Goal: Task Accomplishment & Management: Complete application form

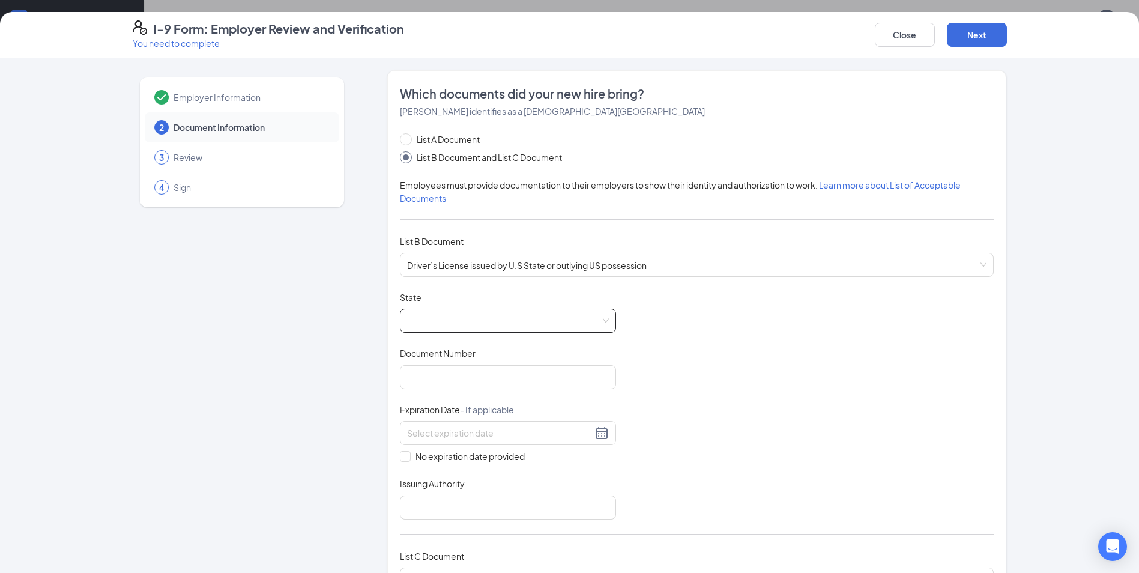
click at [561, 322] on span at bounding box center [508, 320] width 202 height 23
click at [577, 319] on span at bounding box center [508, 320] width 202 height 23
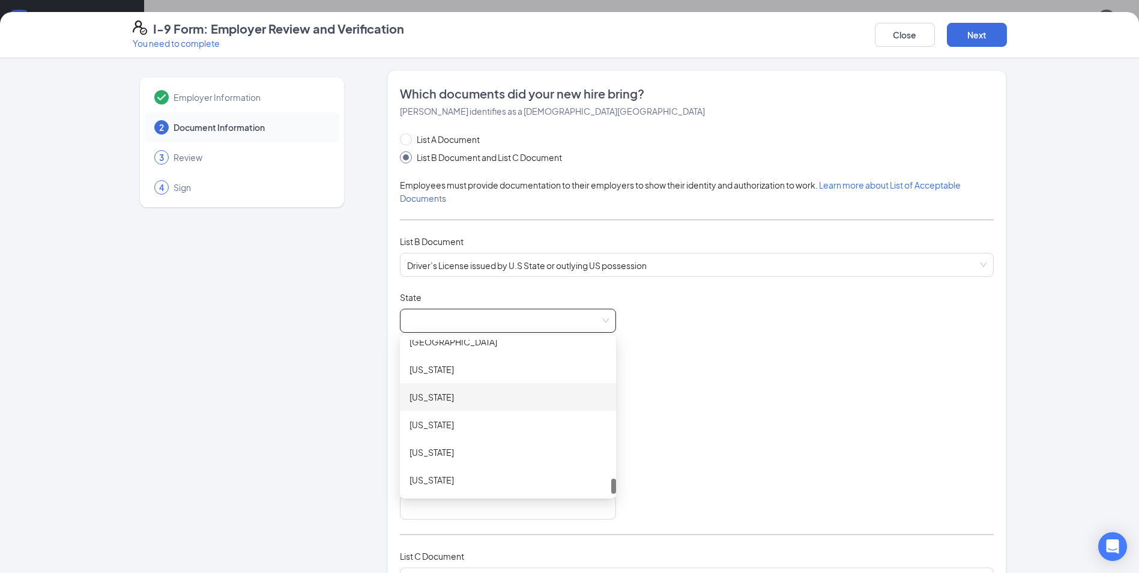
scroll to position [1213, 0]
click at [435, 438] on div "[US_STATE]" at bounding box center [508, 438] width 197 height 13
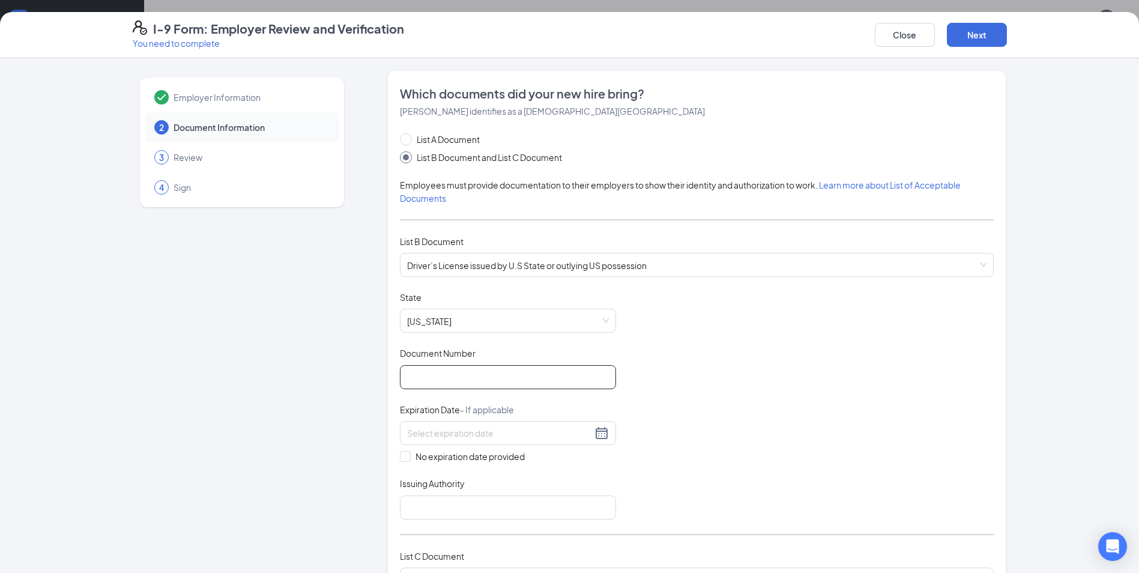
click at [504, 378] on input "Document Number" at bounding box center [508, 377] width 216 height 24
click at [437, 378] on input "45280123" at bounding box center [508, 377] width 216 height 24
type input "45280143"
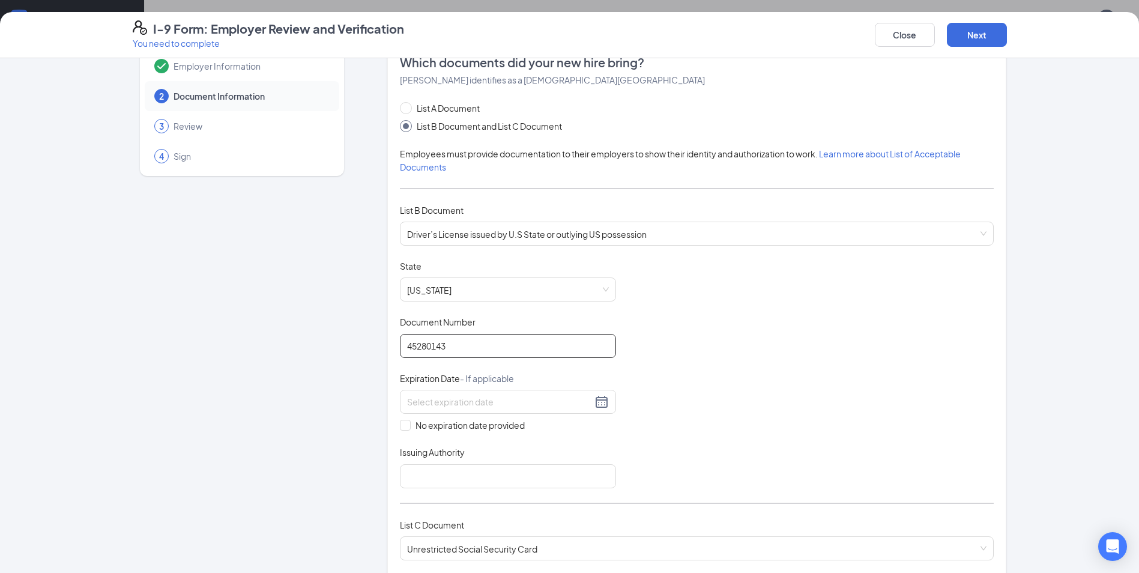
scroll to position [60, 0]
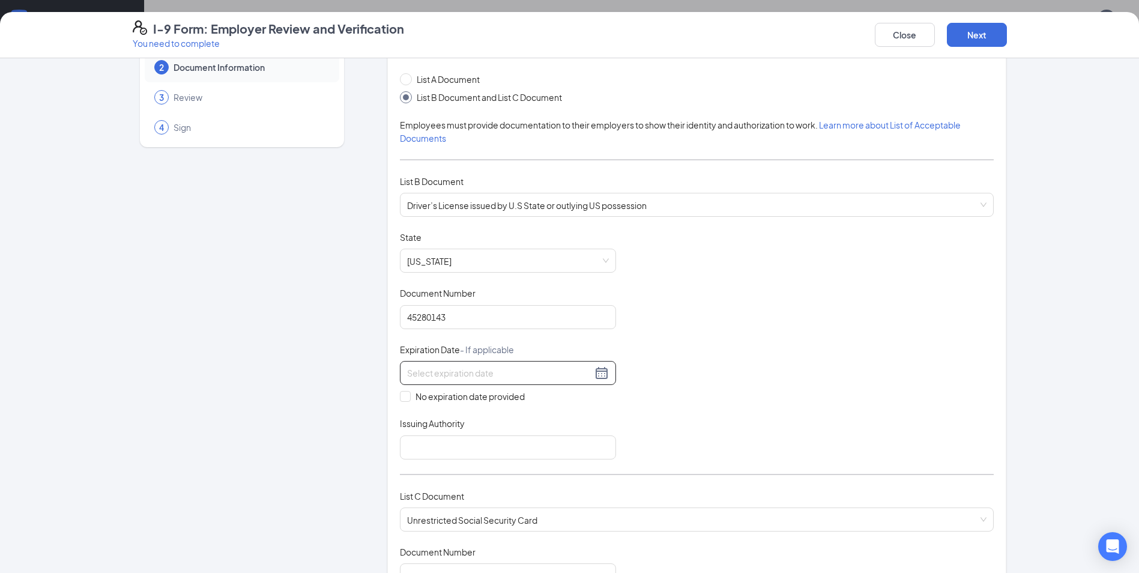
click at [596, 378] on div at bounding box center [508, 373] width 202 height 14
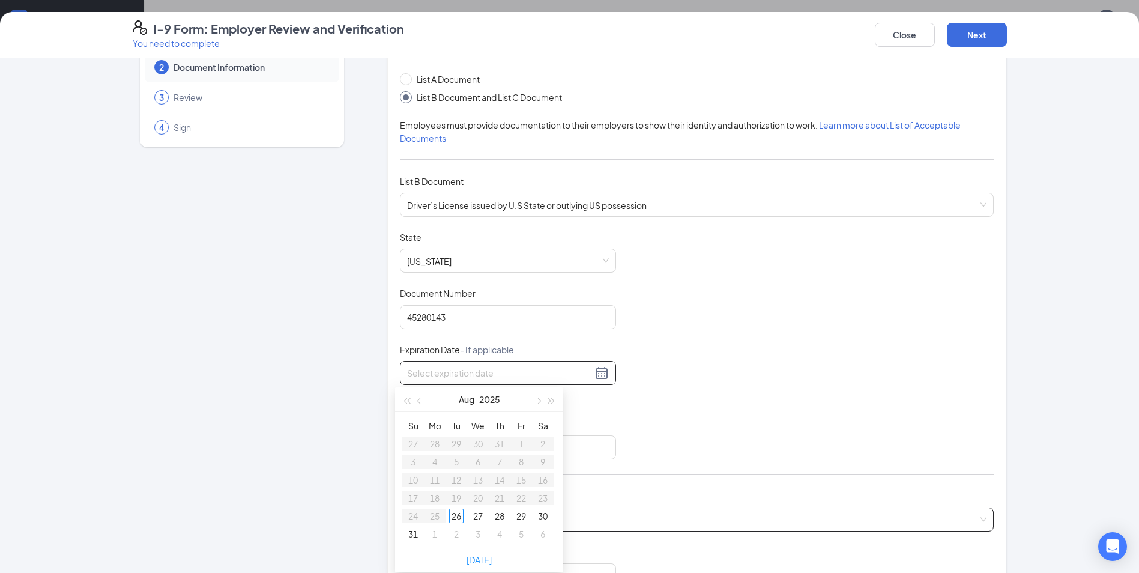
type input "[DATE]"
click at [549, 400] on span "button" at bounding box center [552, 401] width 6 height 6
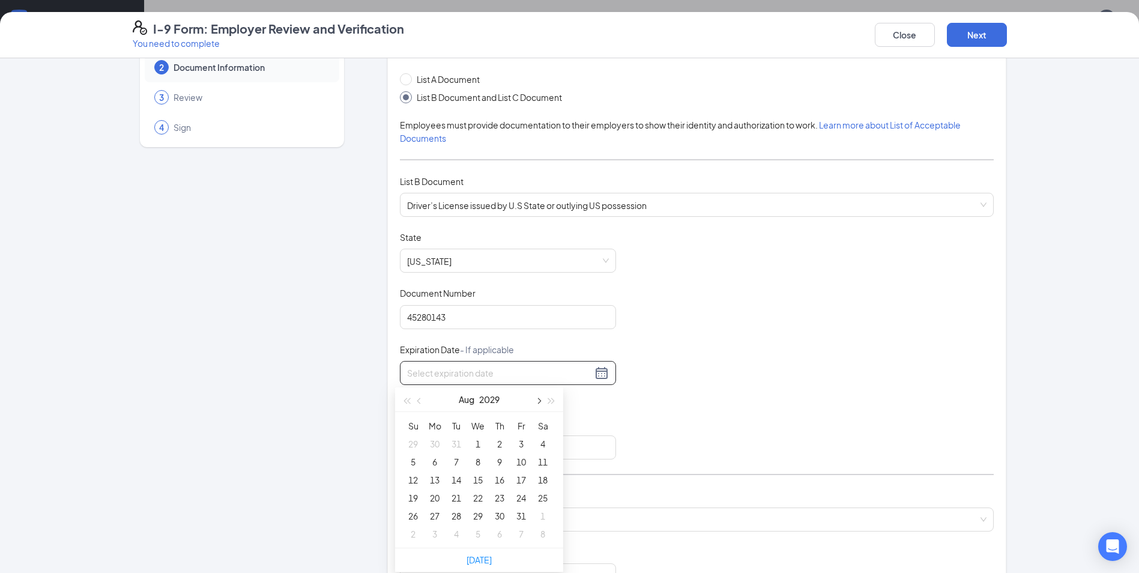
click at [538, 401] on span "button" at bounding box center [538, 401] width 6 height 6
type input "[DATE]"
click at [540, 399] on button "button" at bounding box center [537, 399] width 13 height 24
type input "[DATE]"
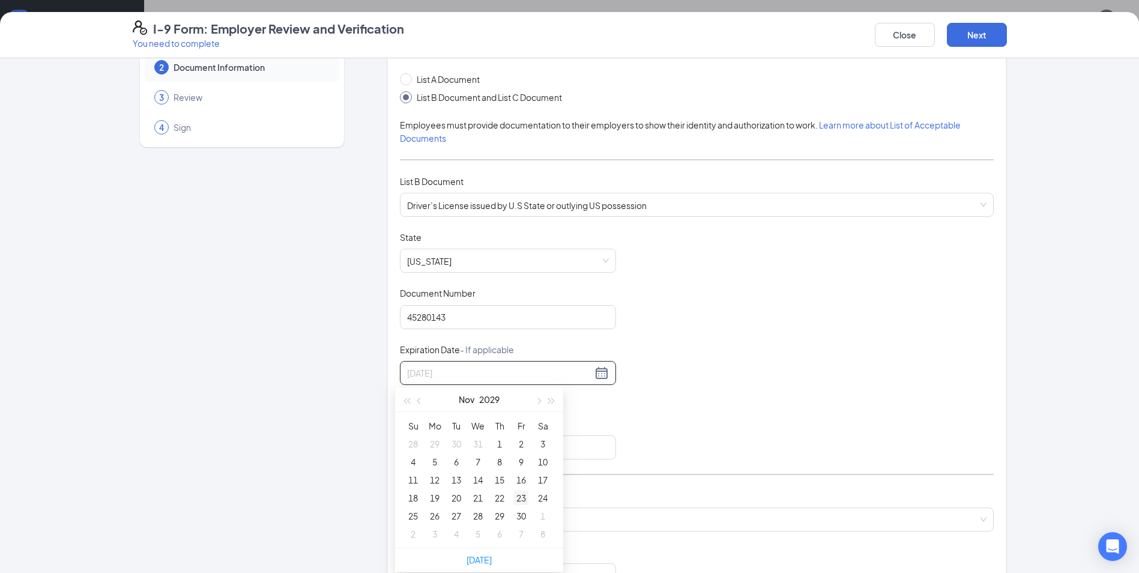
click at [517, 498] on div "23" at bounding box center [521, 498] width 14 height 14
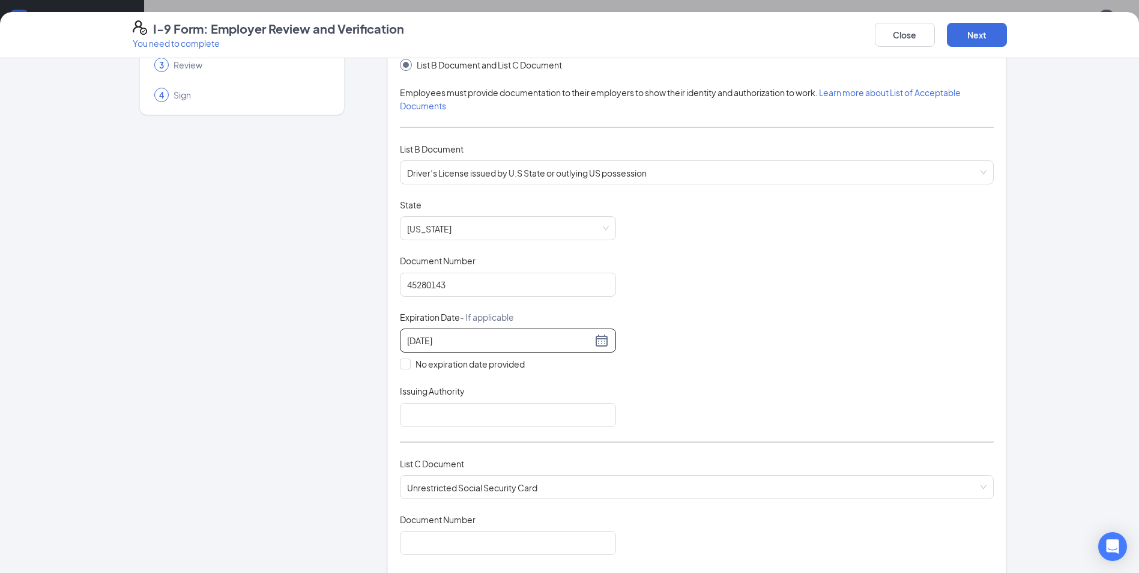
scroll to position [120, 0]
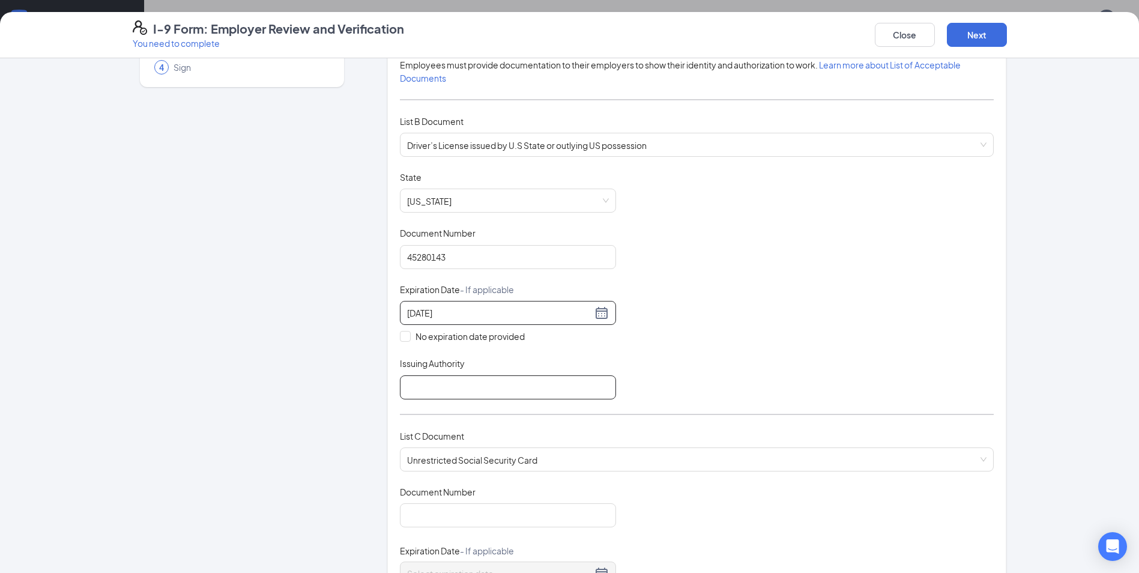
click at [497, 383] on input "Issuing Authority" at bounding box center [508, 387] width 216 height 24
type input "State of [US_STATE]"
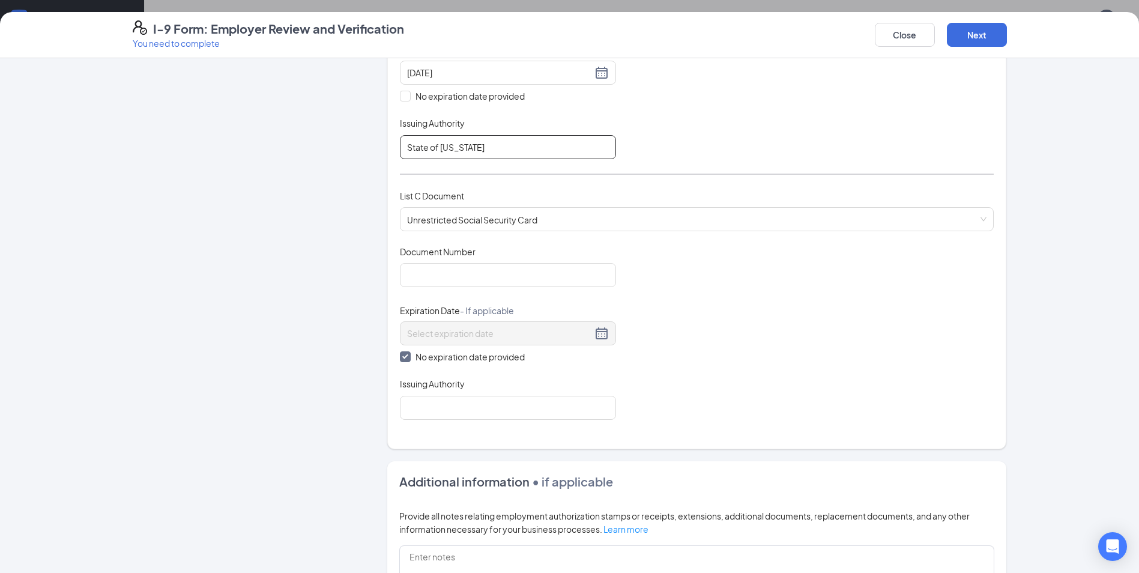
scroll to position [300, 0]
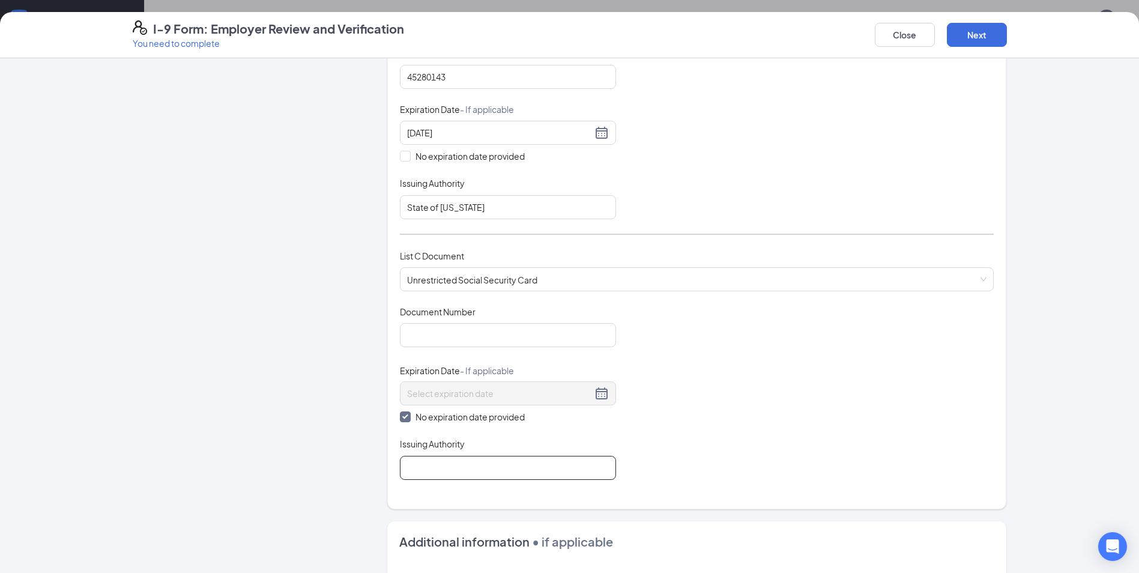
click at [495, 470] on input "Issuing Authority" at bounding box center [508, 468] width 216 height 24
type input "Social Security Administration"
click at [539, 333] on input "Document Number" at bounding box center [508, 335] width 216 height 24
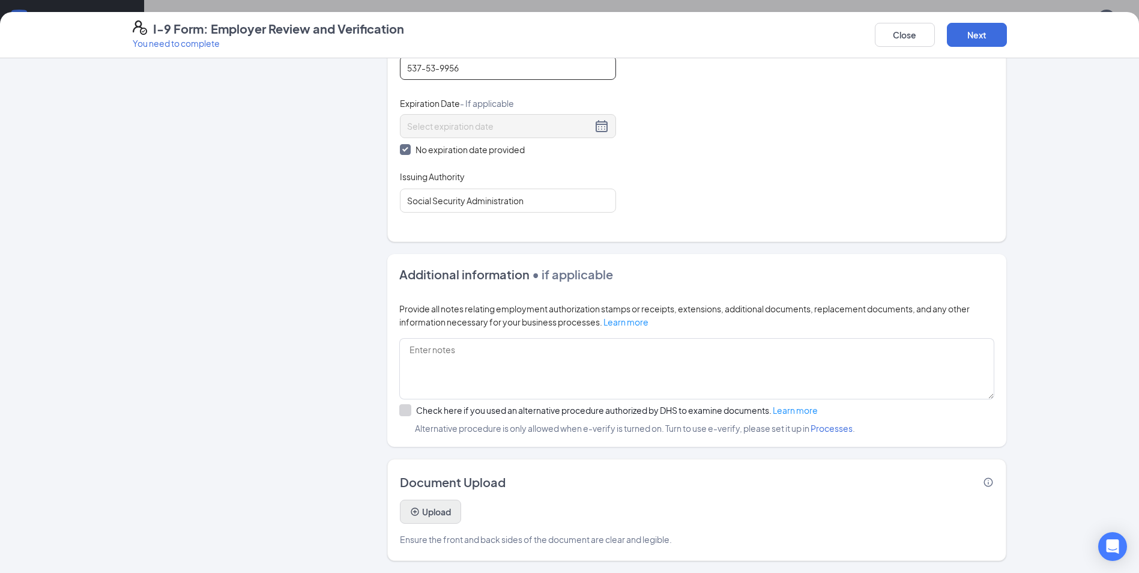
scroll to position [527, 0]
type input "537-53-9956"
click at [435, 515] on button "Upload" at bounding box center [430, 512] width 61 height 24
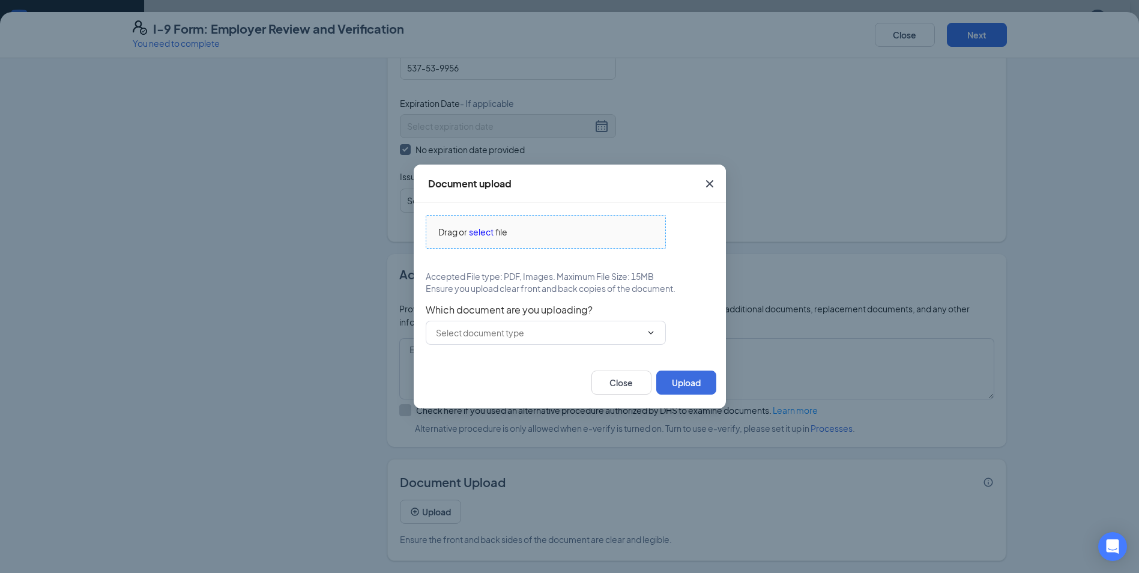
click at [484, 232] on span "select" at bounding box center [481, 231] width 25 height 13
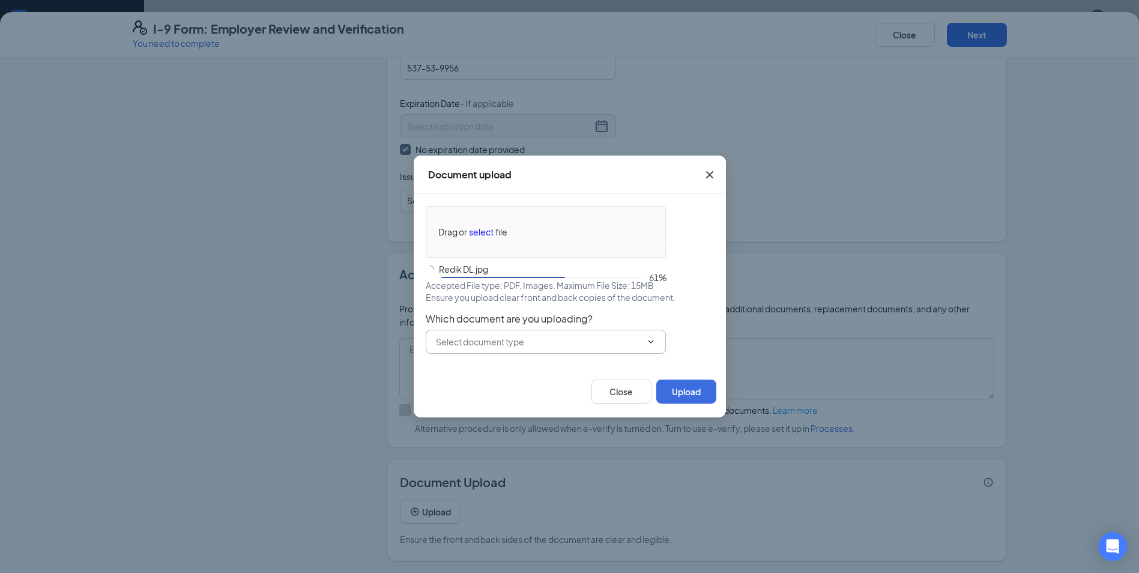
click at [561, 339] on input "text" at bounding box center [538, 341] width 205 height 13
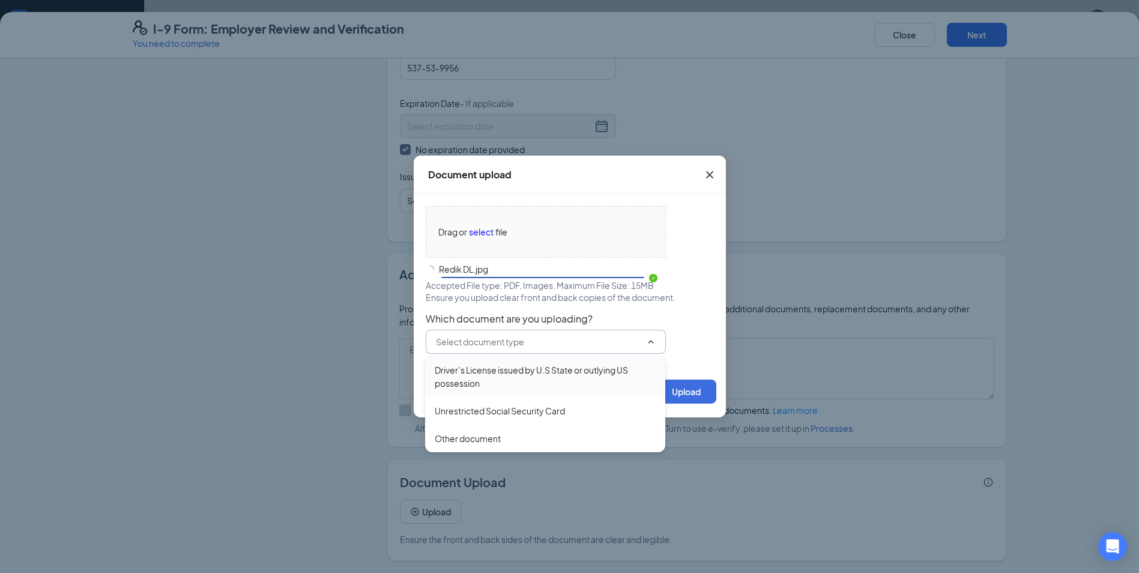
click at [554, 375] on div "Driver’s License issued by U.S State or outlying US possession" at bounding box center [545, 376] width 221 height 26
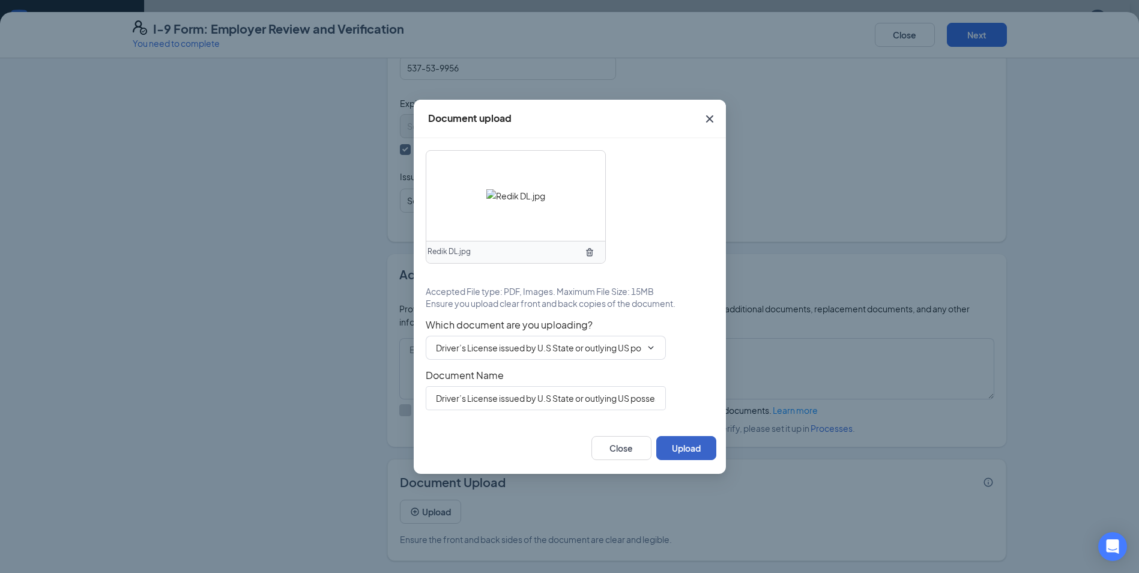
click at [680, 445] on button "Upload" at bounding box center [686, 448] width 60 height 24
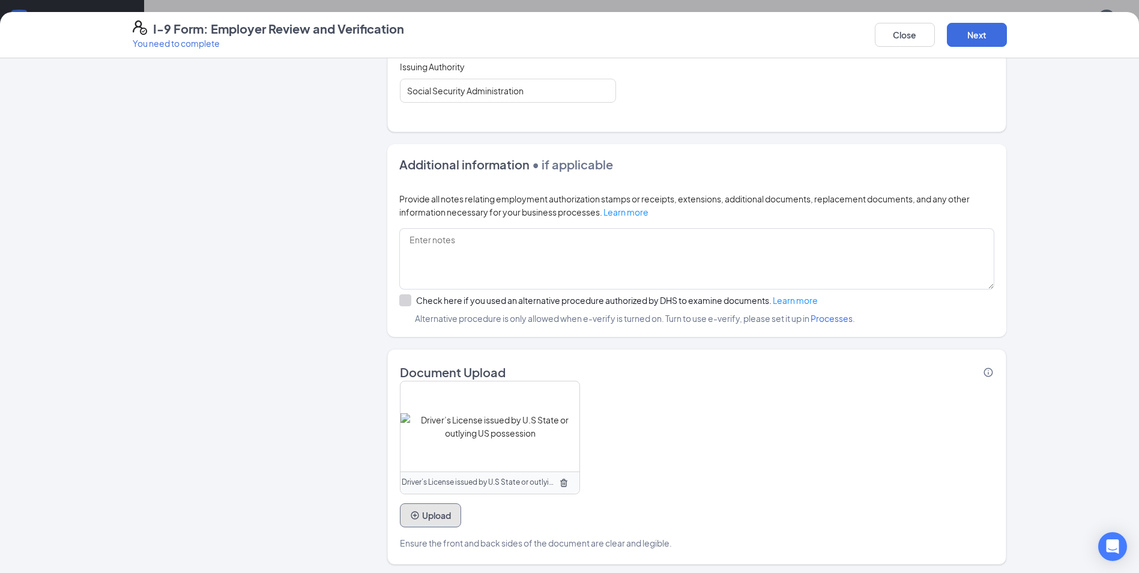
scroll to position [681, 0]
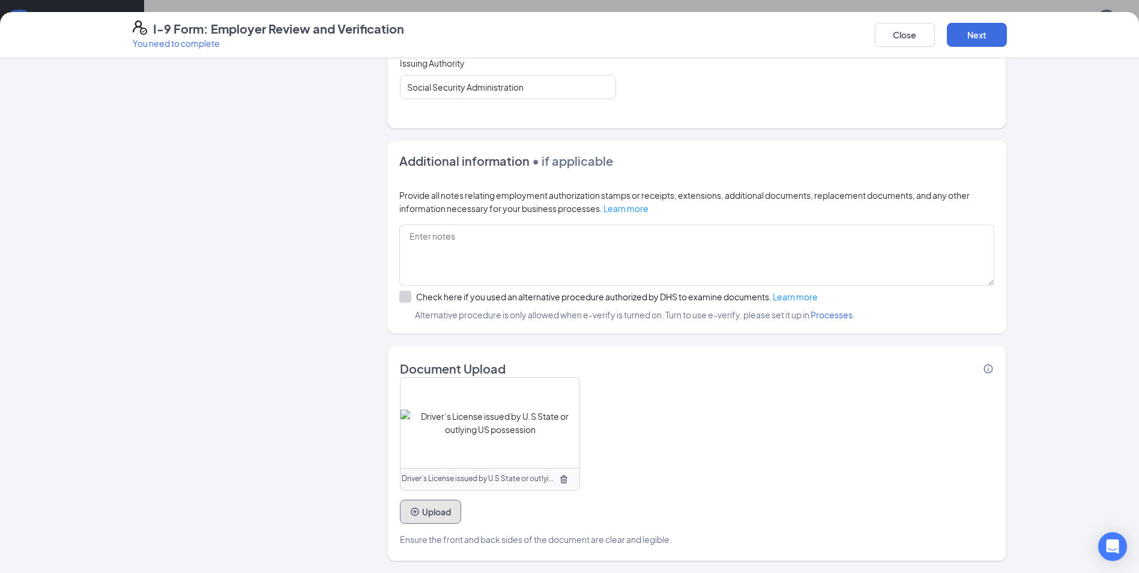
click at [449, 507] on button "Upload" at bounding box center [430, 512] width 61 height 24
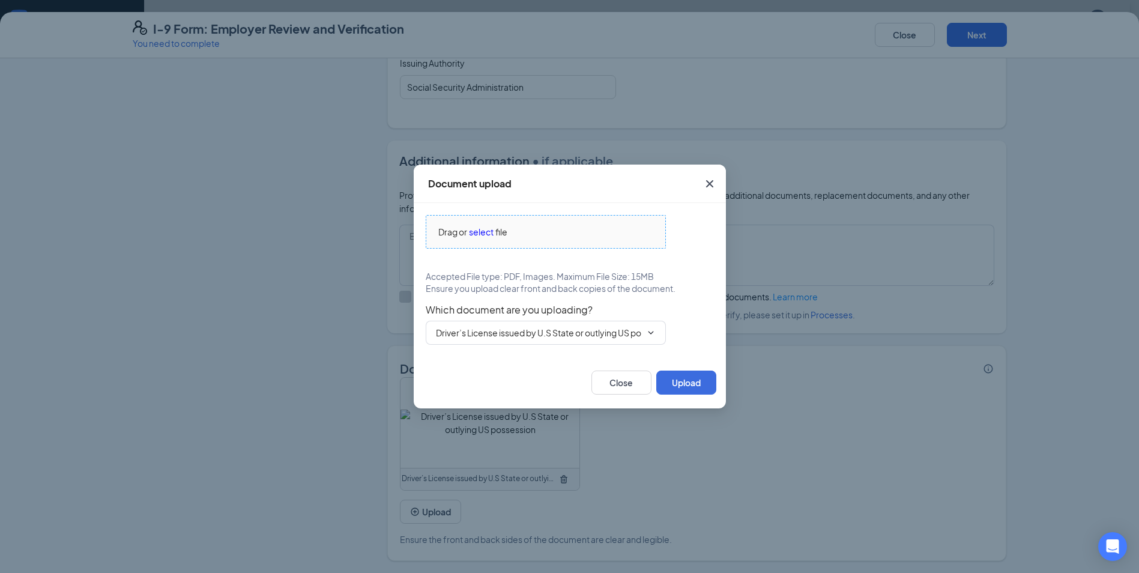
click at [545, 230] on div "Drag or select file" at bounding box center [545, 231] width 239 height 13
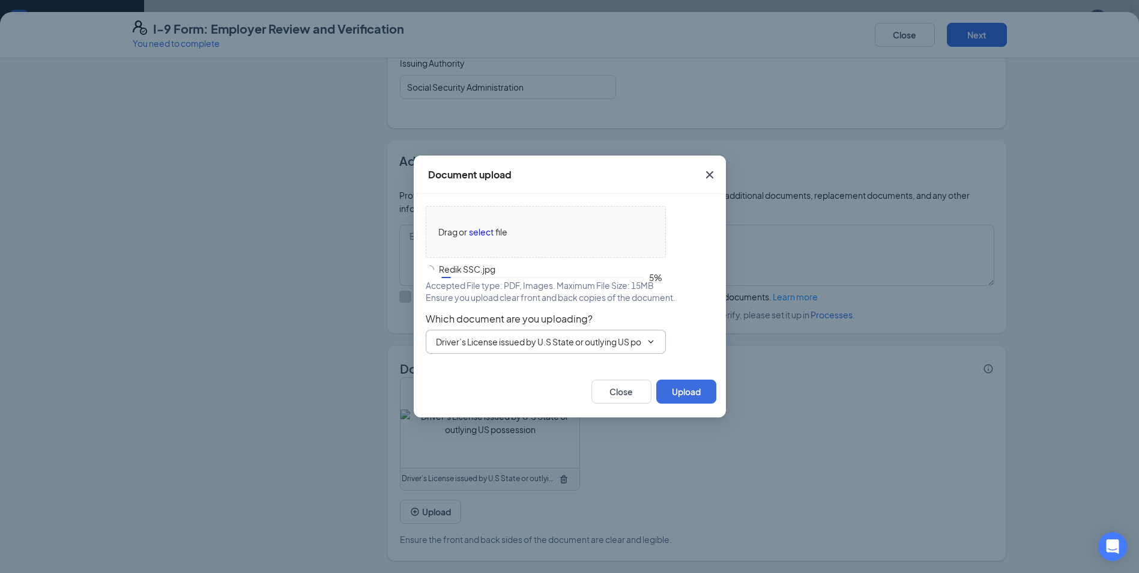
click at [521, 337] on input "Driver’s License issued by U.S State or outlying US possession" at bounding box center [538, 341] width 205 height 13
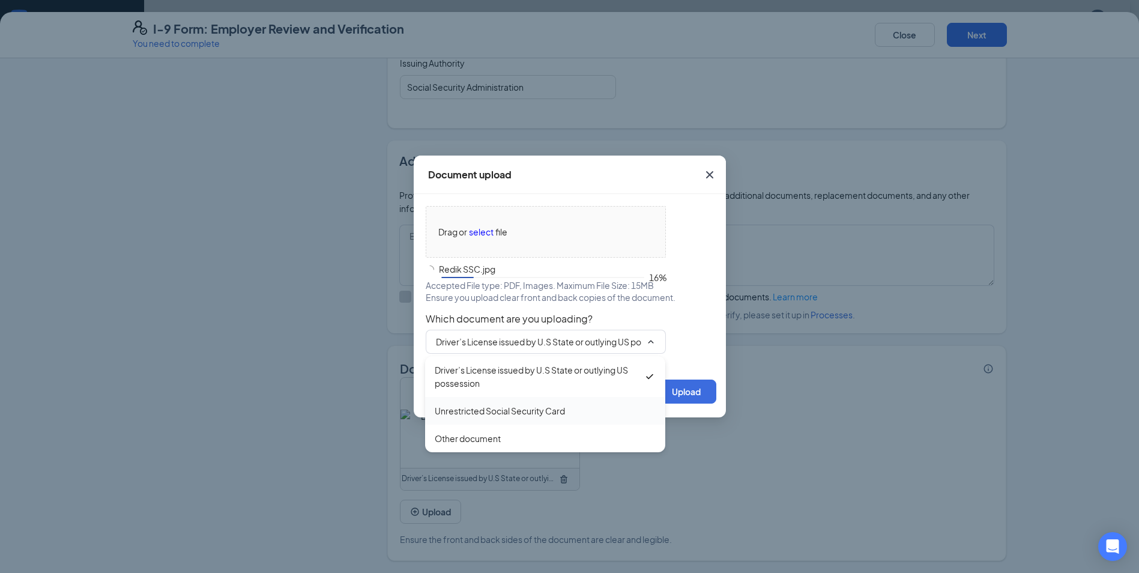
click at [513, 413] on div "Unrestricted Social Security Card" at bounding box center [500, 410] width 130 height 13
type input "Unrestricted Social Security Card"
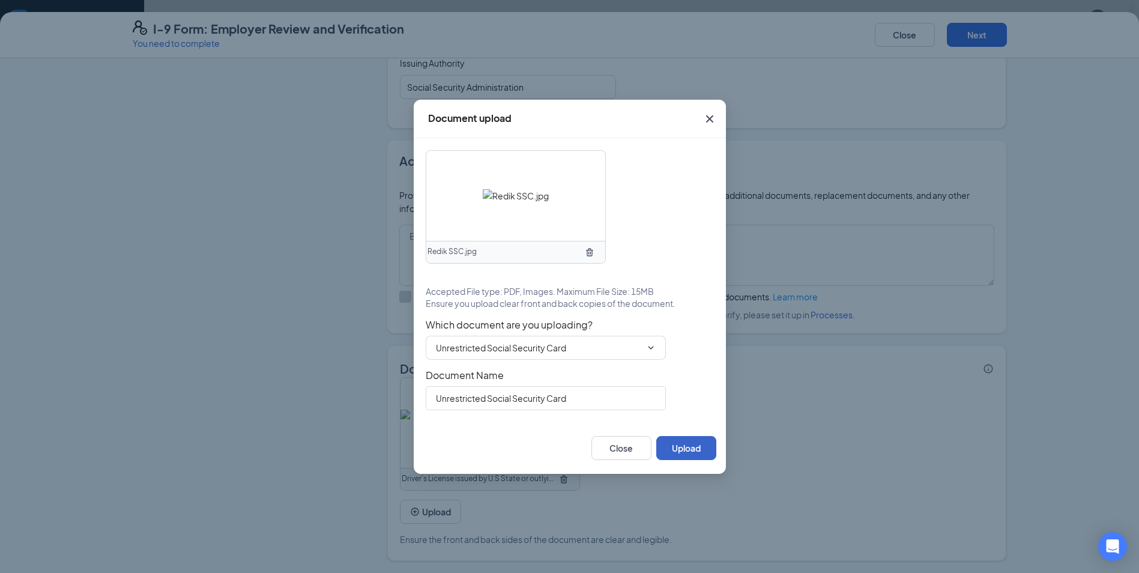
click at [691, 446] on button "Upload" at bounding box center [686, 448] width 60 height 24
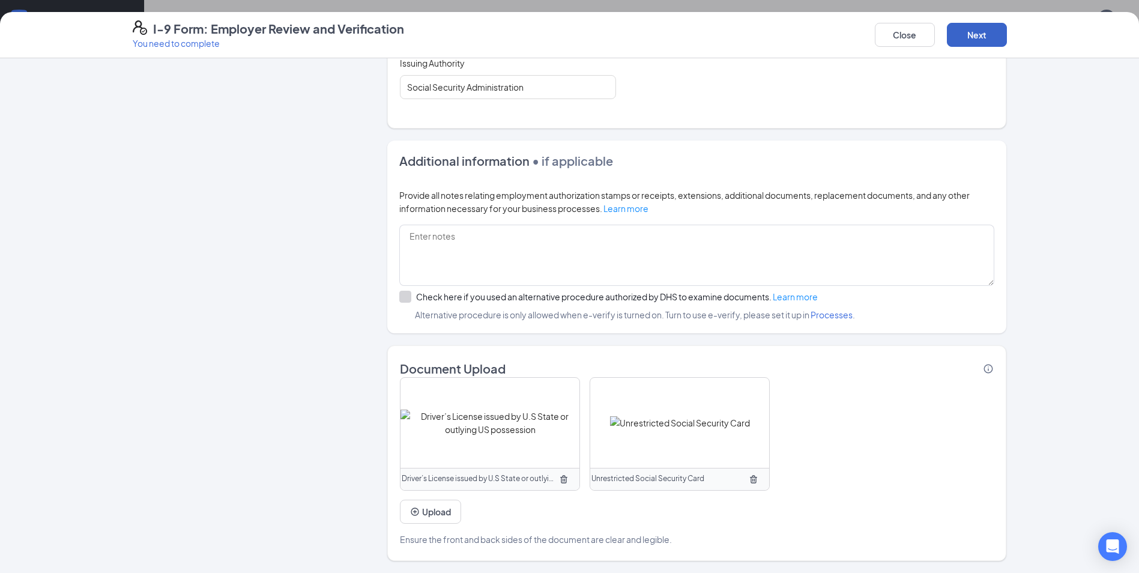
click at [959, 25] on button "Next" at bounding box center [977, 35] width 60 height 24
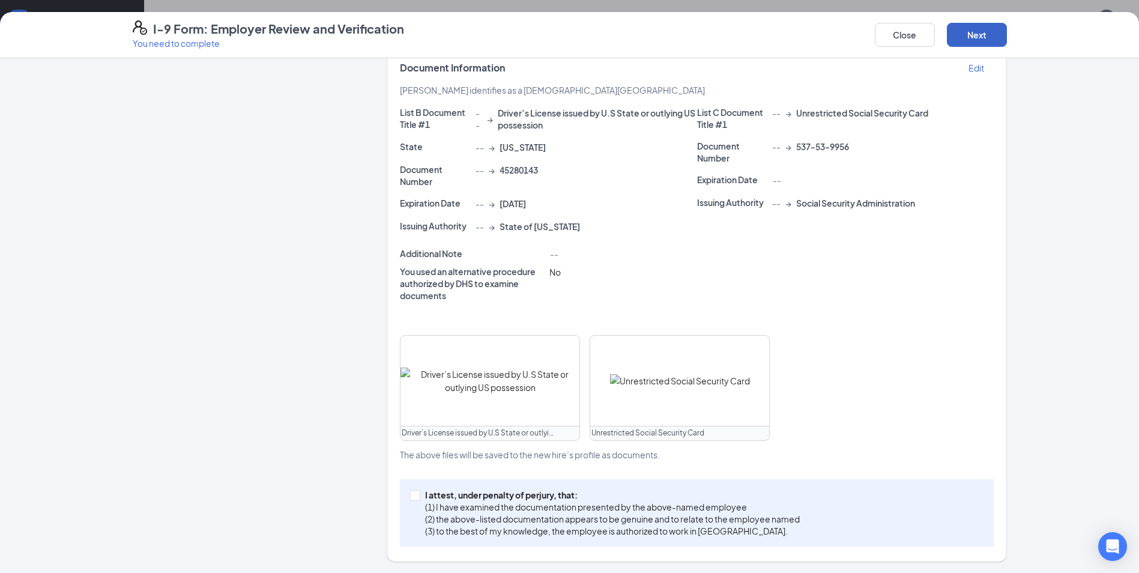
scroll to position [204, 0]
click at [420, 502] on span "I attest, under penalty of [PERSON_NAME], that: (1) I have examined the documen…" at bounding box center [612, 512] width 384 height 48
click at [418, 498] on input "I attest, under penalty of [PERSON_NAME], that: (1) I have examined the documen…" at bounding box center [414, 493] width 8 height 8
checkbox input "true"
